Goal: Task Accomplishment & Management: Use online tool/utility

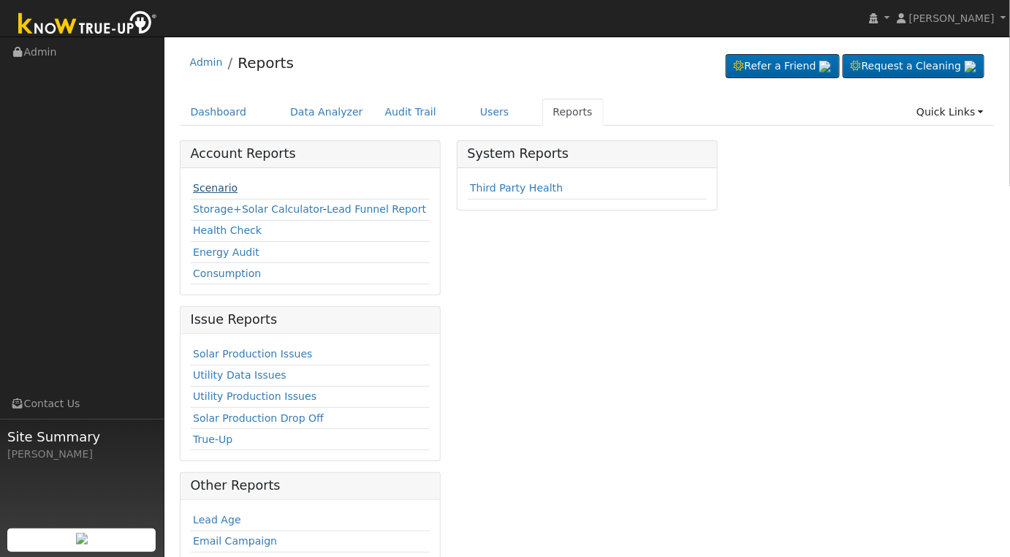
click at [208, 187] on link "Scenario" at bounding box center [215, 188] width 45 height 12
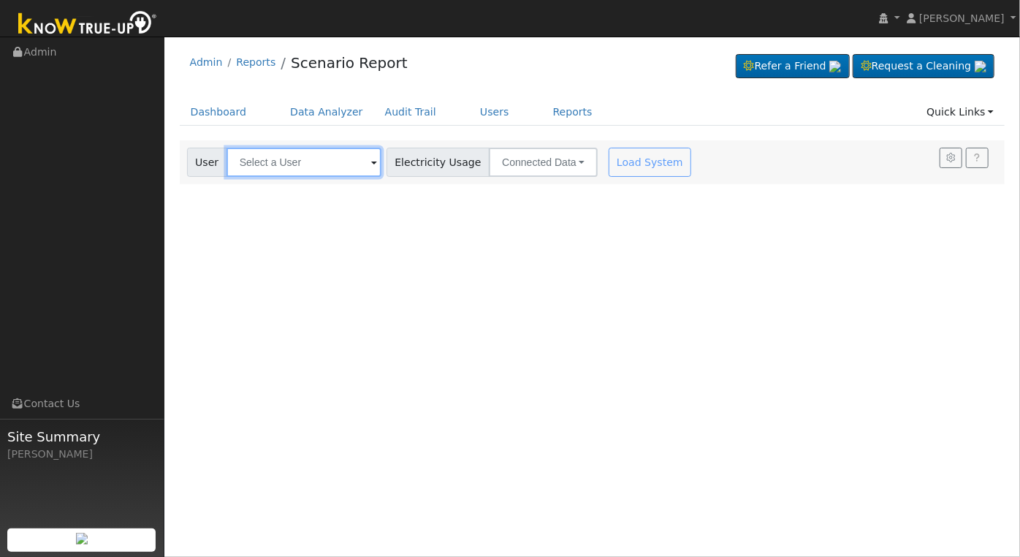
click at [294, 167] on input "text" at bounding box center [303, 162] width 155 height 29
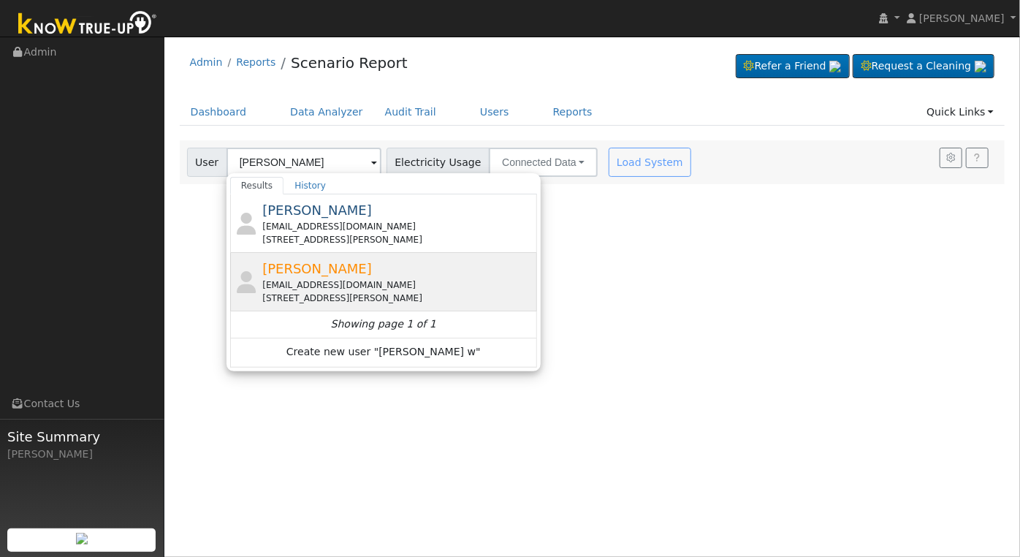
click at [367, 278] on div "lilrabbit@protonmail.com" at bounding box center [397, 284] width 271 height 13
type input "Deborah Wagner"
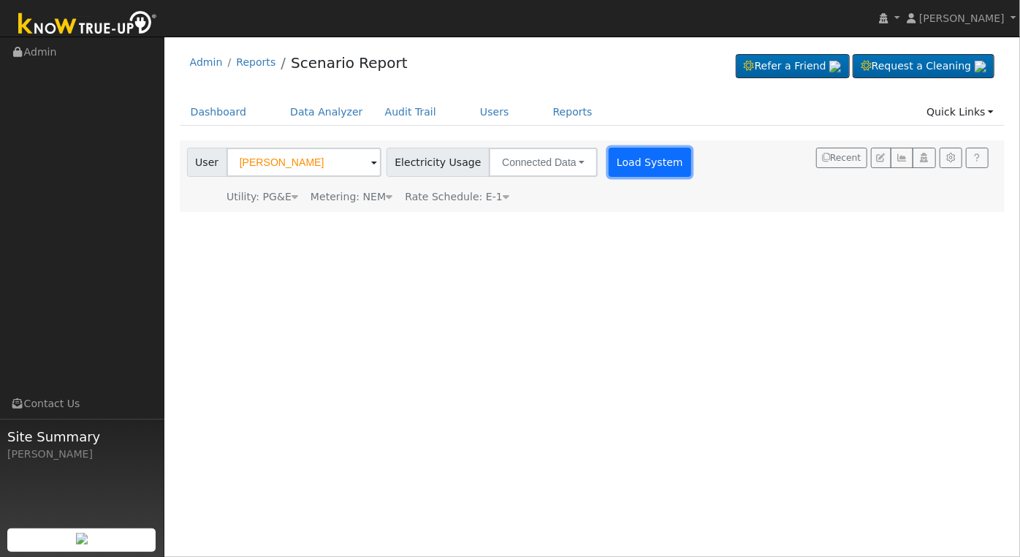
click at [623, 167] on button "Load System" at bounding box center [650, 162] width 83 height 29
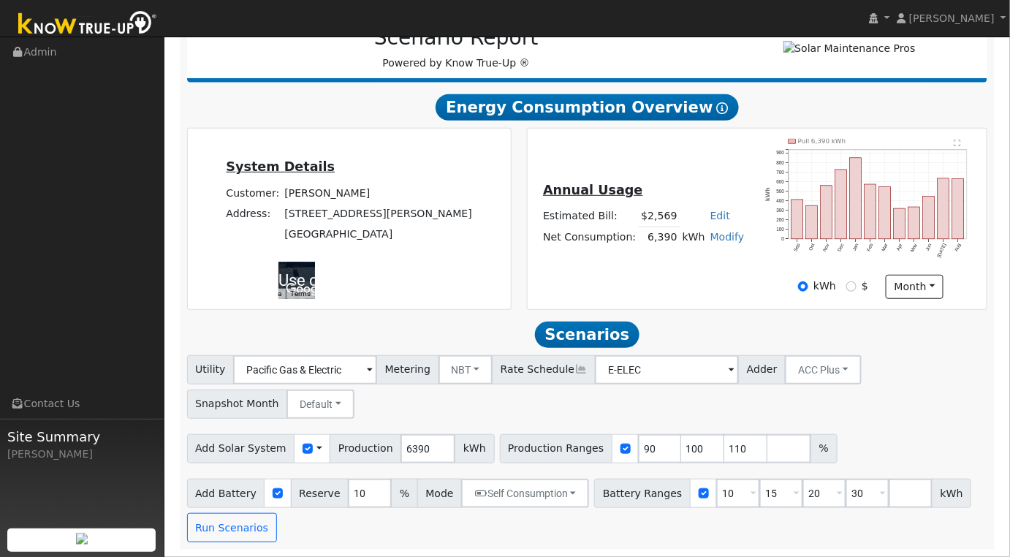
scroll to position [210, 0]
